Goal: Find specific page/section: Find specific page/section

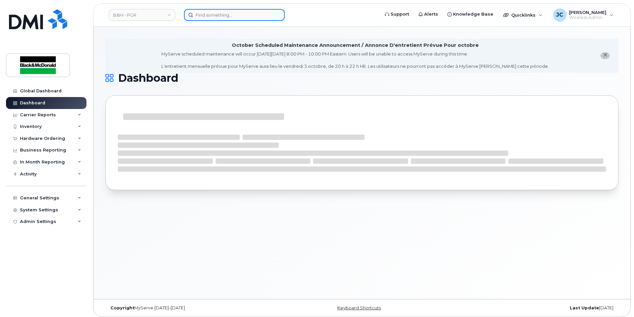
click at [221, 19] on input at bounding box center [234, 15] width 101 height 12
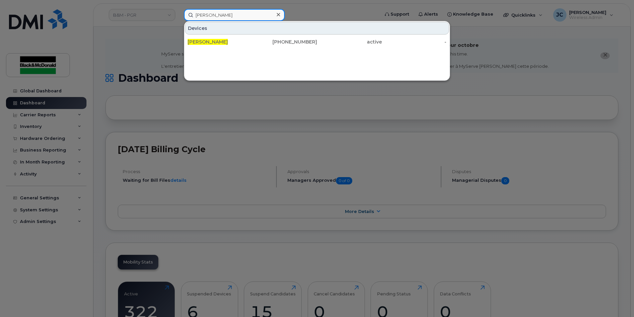
click at [229, 12] on input "[PERSON_NAME]" at bounding box center [234, 15] width 101 height 12
drag, startPoint x: 228, startPoint y: 15, endPoint x: 130, endPoint y: 32, distance: 99.6
click at [179, 21] on div "[PERSON_NAME] Devices [PERSON_NAME] [PHONE_NUMBER] active -" at bounding box center [280, 15] width 202 height 12
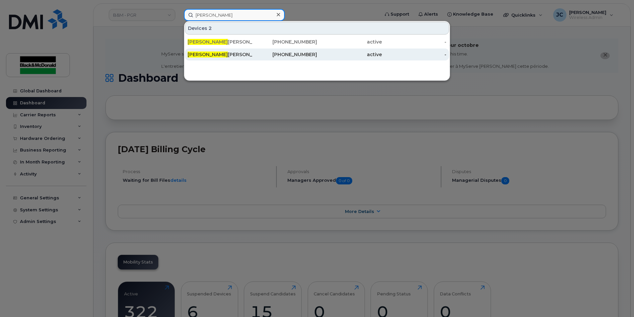
type input "[PERSON_NAME]"
click at [221, 54] on div "[PERSON_NAME]" at bounding box center [220, 54] width 65 height 7
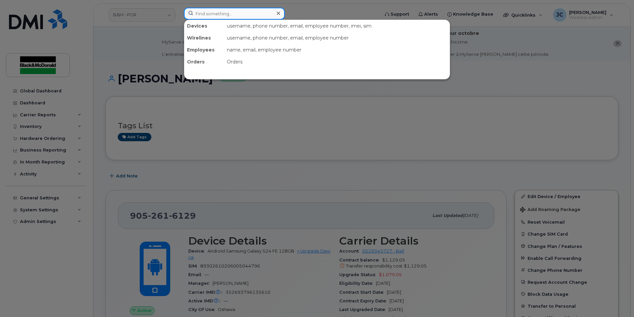
click at [220, 13] on input at bounding box center [234, 14] width 101 height 12
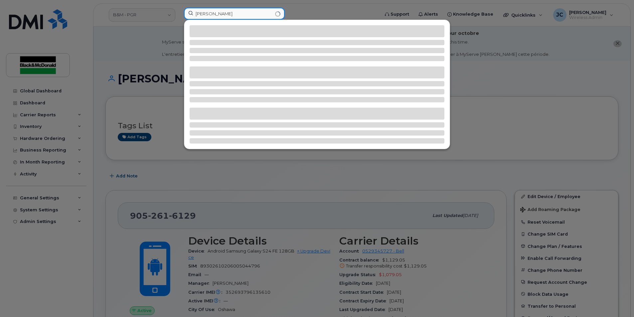
type input "J"
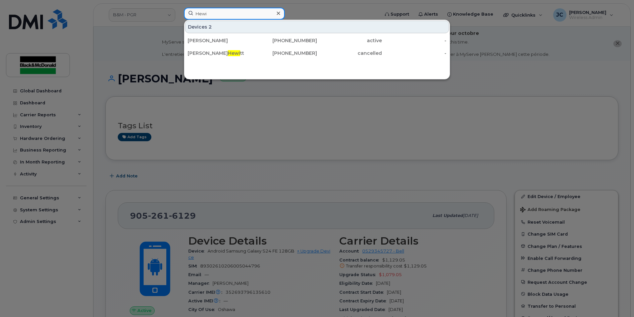
type input "Hewi"
